Goal: Check status

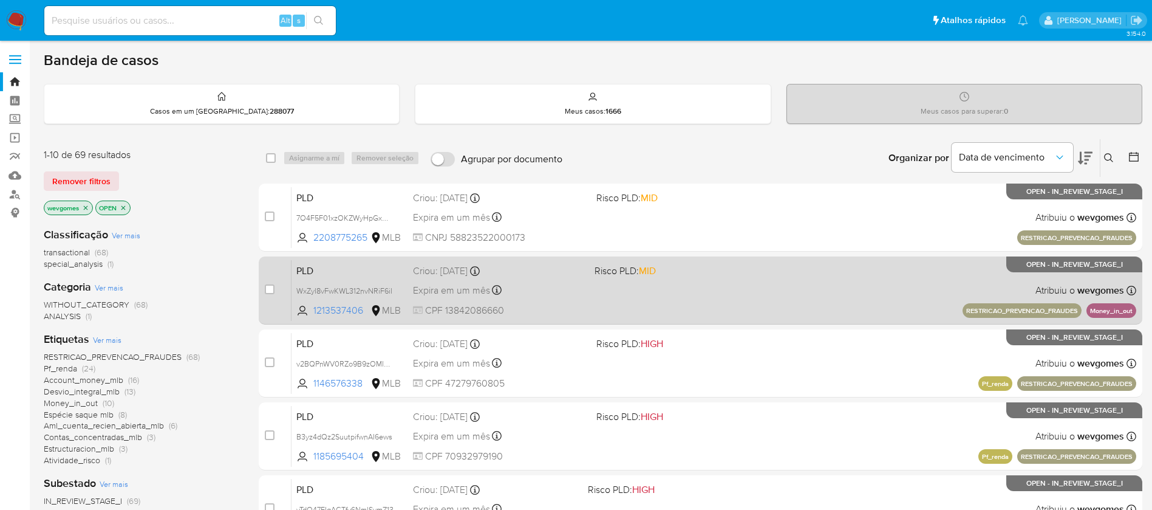
click at [732, 295] on div "PLD WxZyI8vFwKWL312nvNRiF6iI 1213537406 MLB Risco PLD: MID Criou: 12/08/2025 Cr…" at bounding box center [714, 289] width 845 height 61
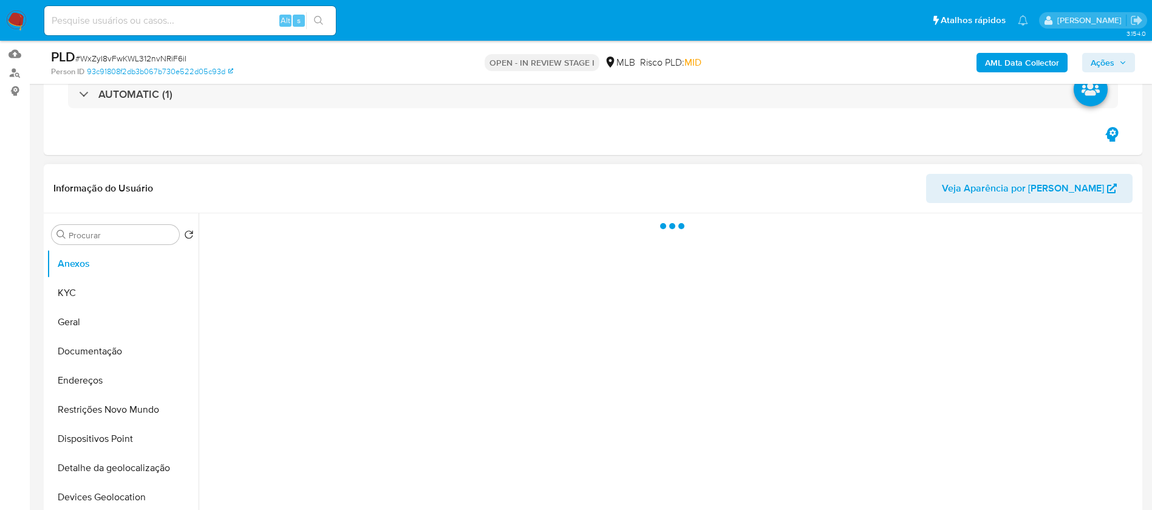
scroll to position [243, 0]
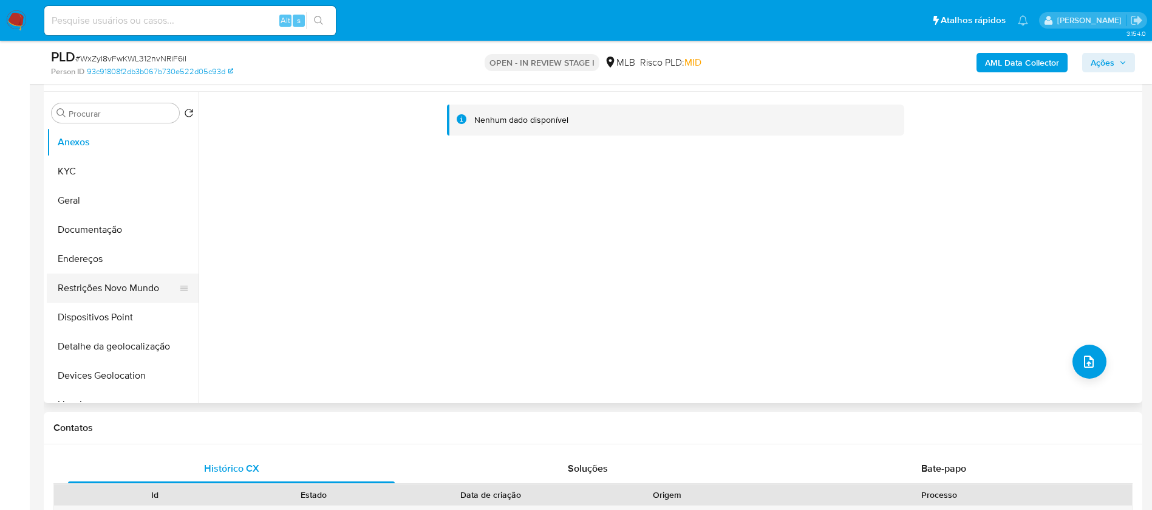
select select "10"
click at [95, 295] on button "Restrições Novo Mundo" at bounding box center [118, 287] width 142 height 29
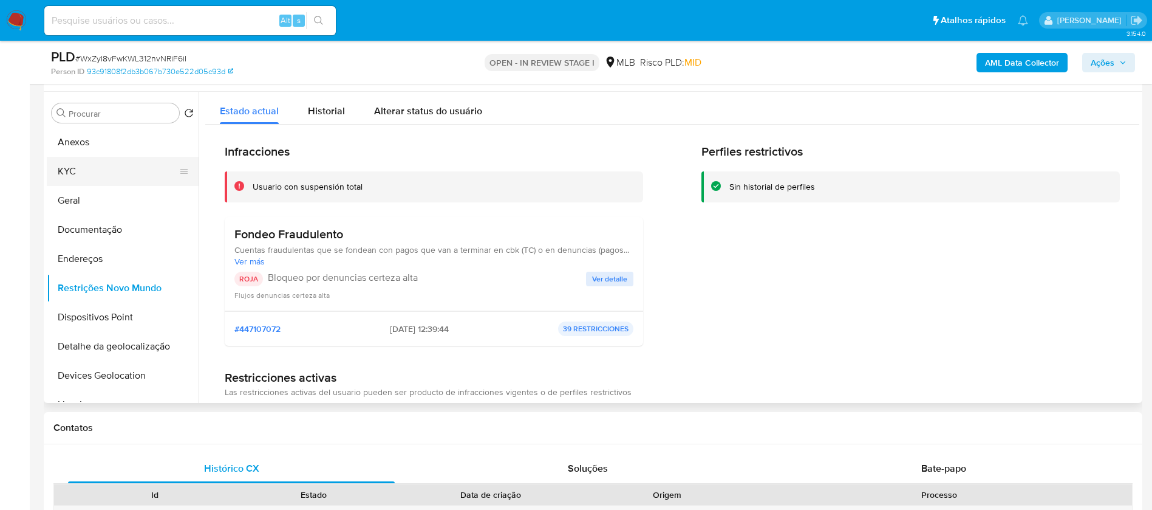
click at [87, 179] on button "KYC" at bounding box center [118, 171] width 142 height 29
